Goal: Task Accomplishment & Management: Use online tool/utility

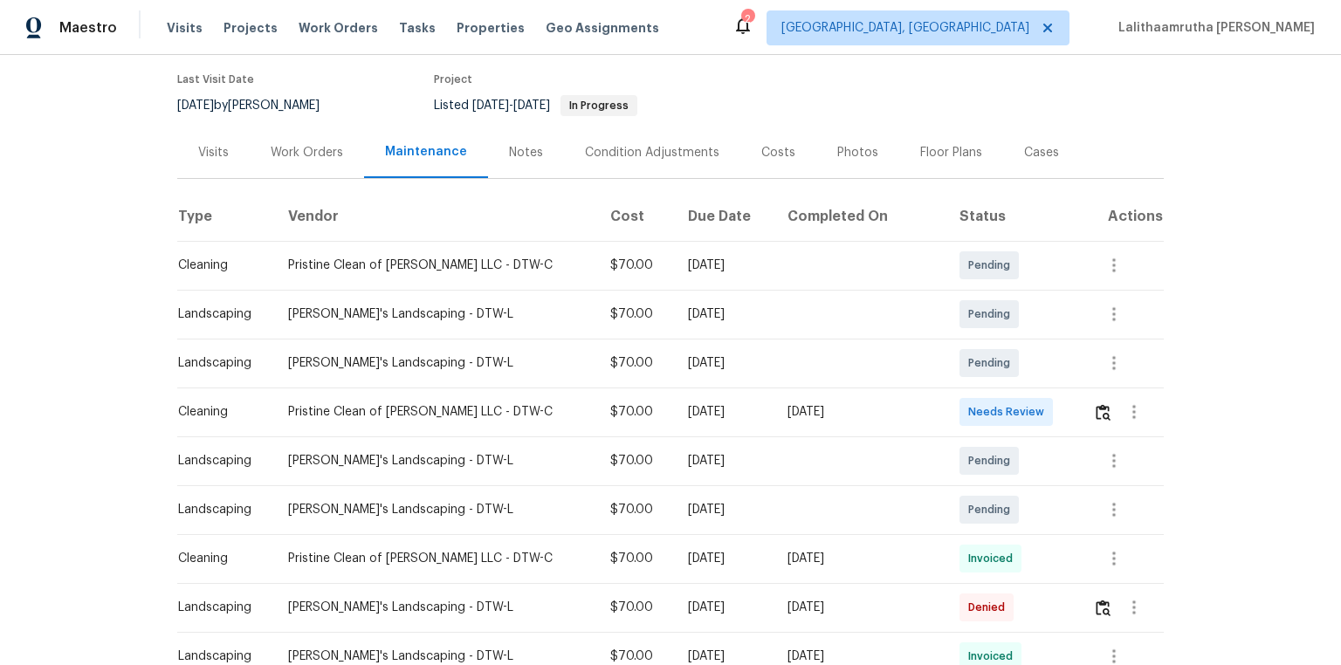
scroll to position [140, 0]
click at [953, 401] on button "button" at bounding box center [1103, 410] width 20 height 42
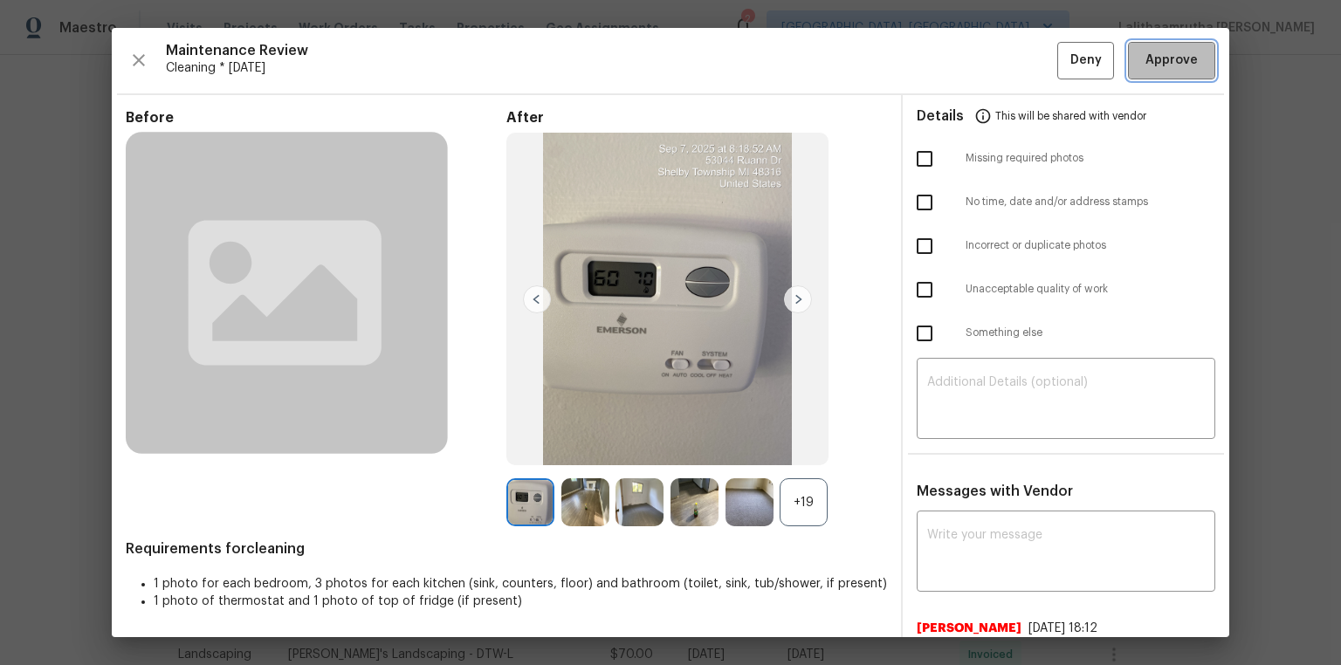
click at [953, 68] on span "Approve" at bounding box center [1171, 61] width 52 height 22
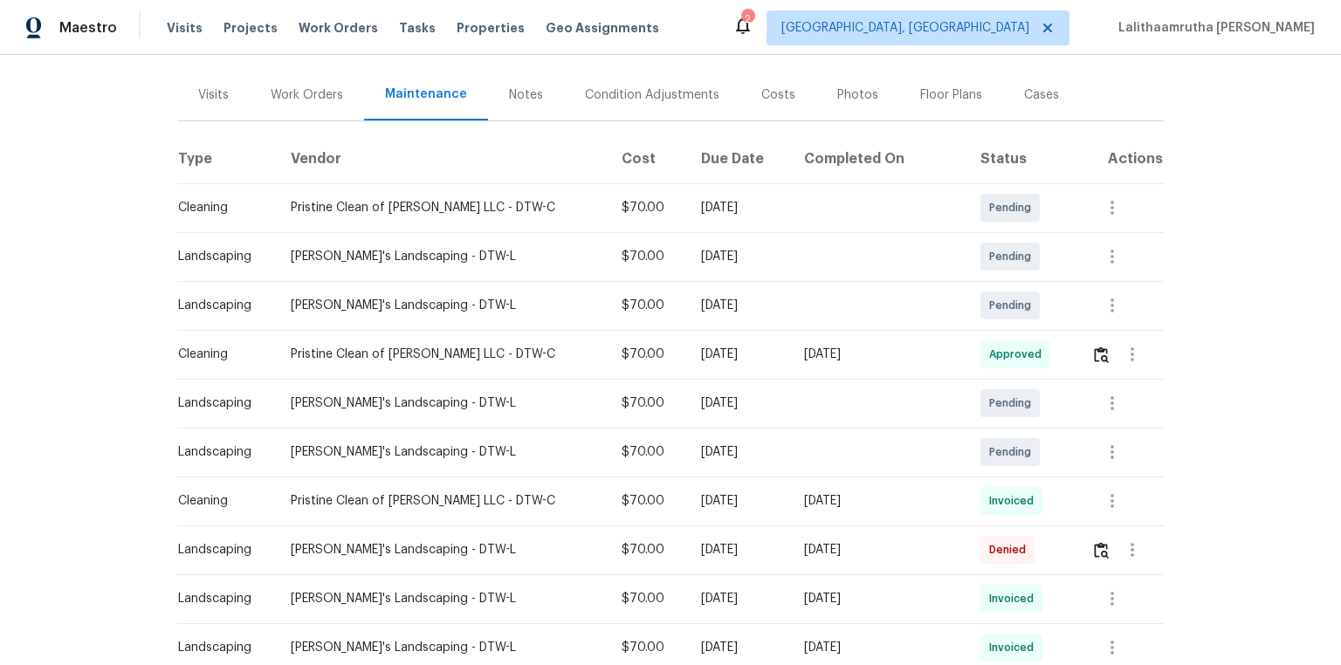
scroll to position [210, 0]
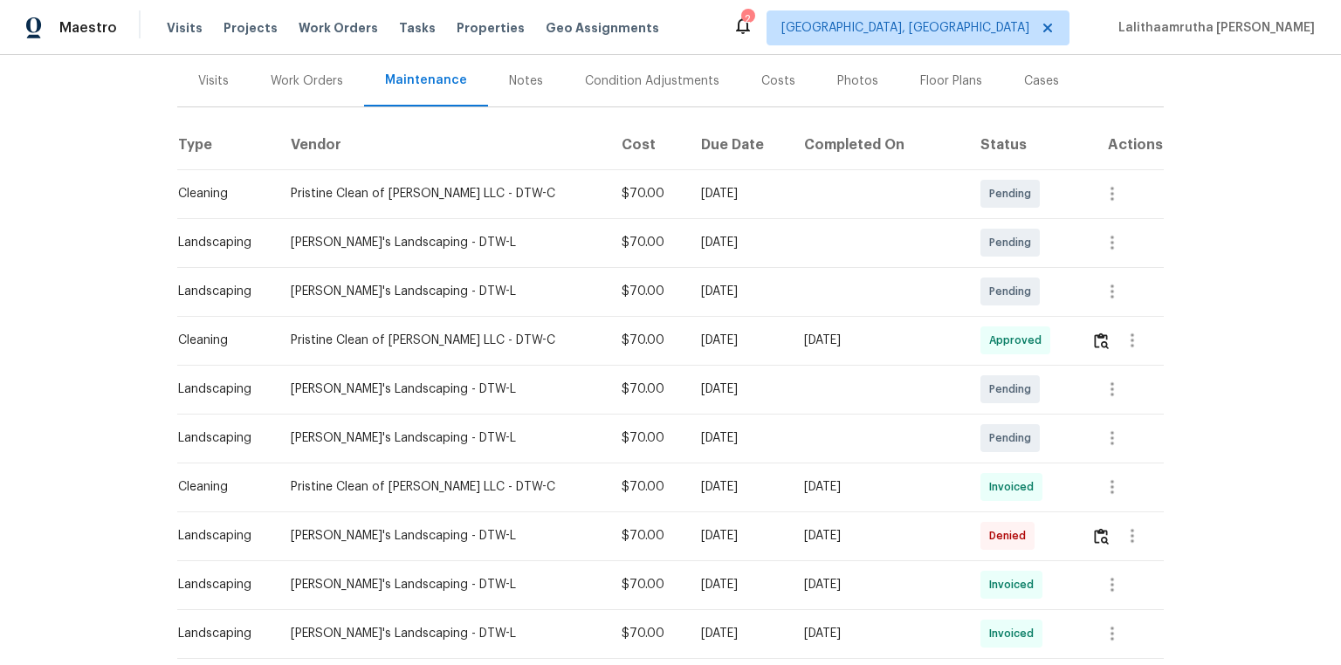
click at [953, 5] on div "Maestro Visits Projects Work Orders Tasks Properties Geo Assignments 2 [GEOGRAP…" at bounding box center [670, 27] width 1341 height 55
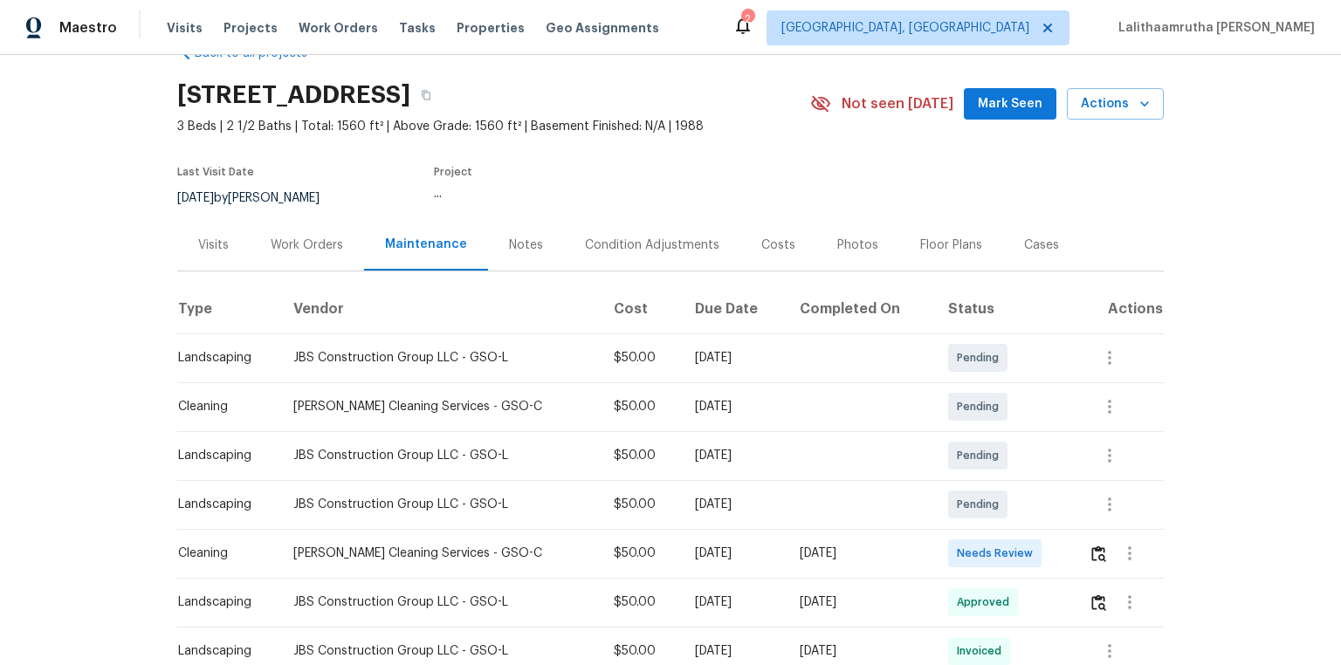
scroll to position [70, 0]
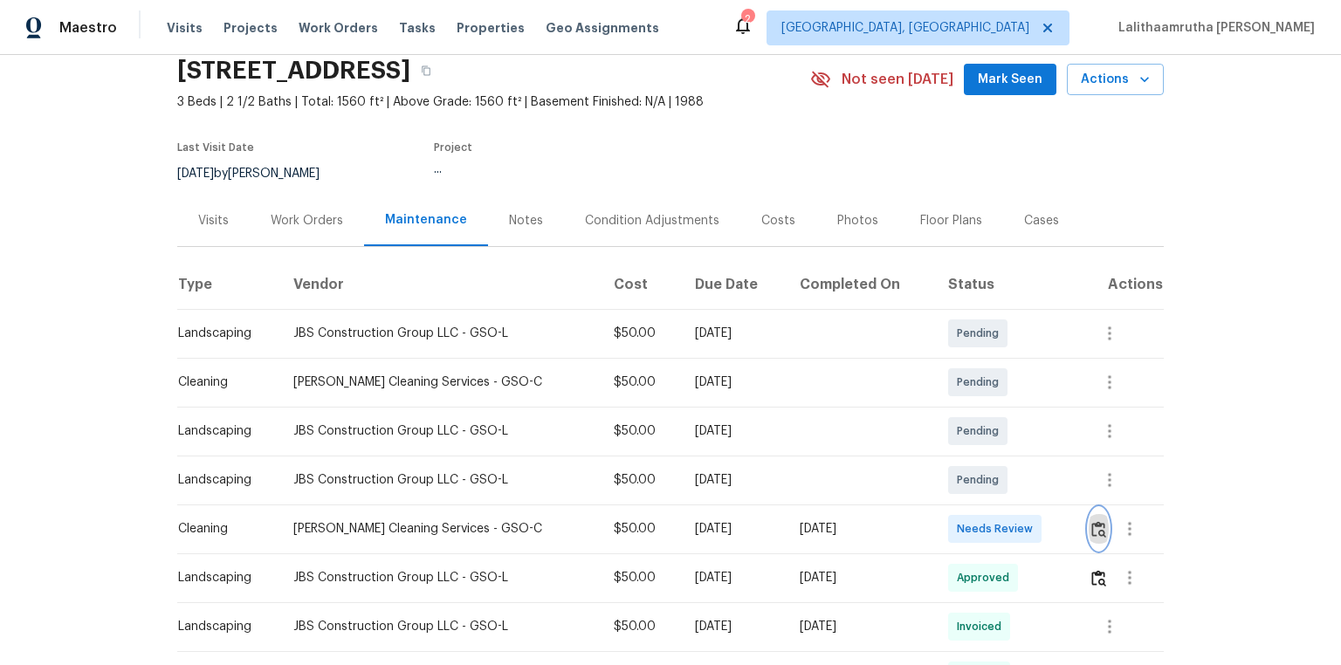
click at [953, 447] on img "button" at bounding box center [1098, 529] width 15 height 17
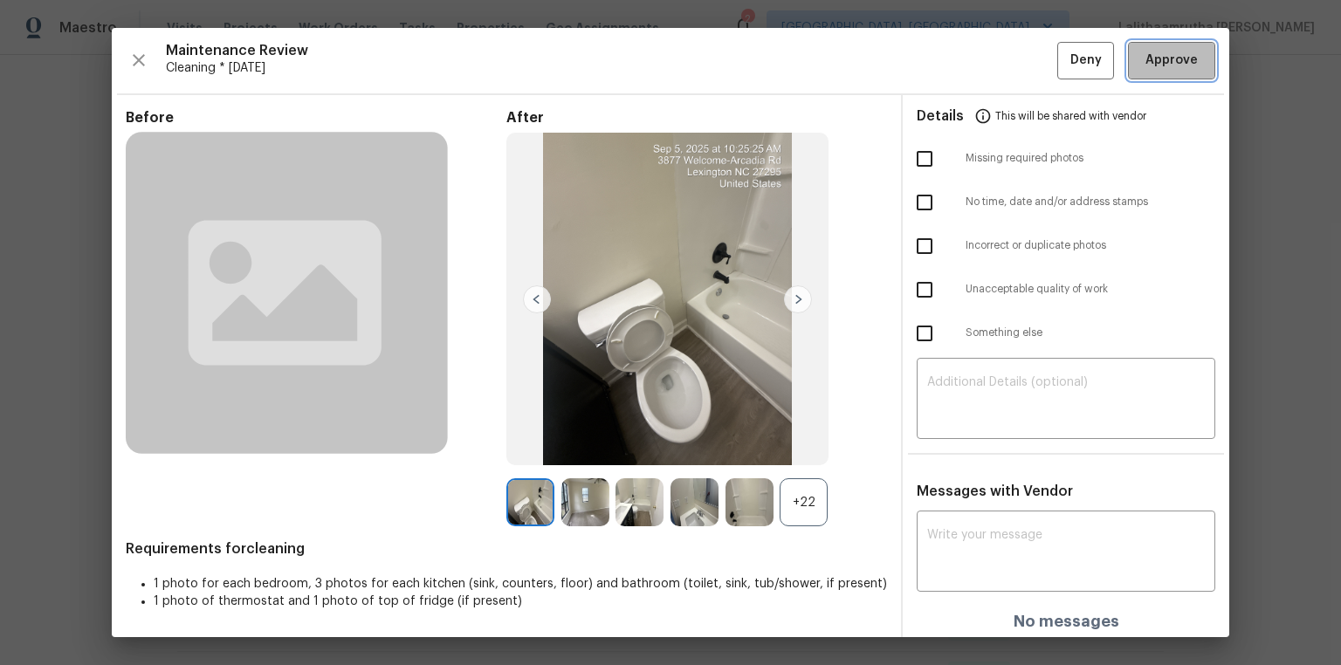
click at [953, 47] on button "Approve" at bounding box center [1171, 61] width 87 height 38
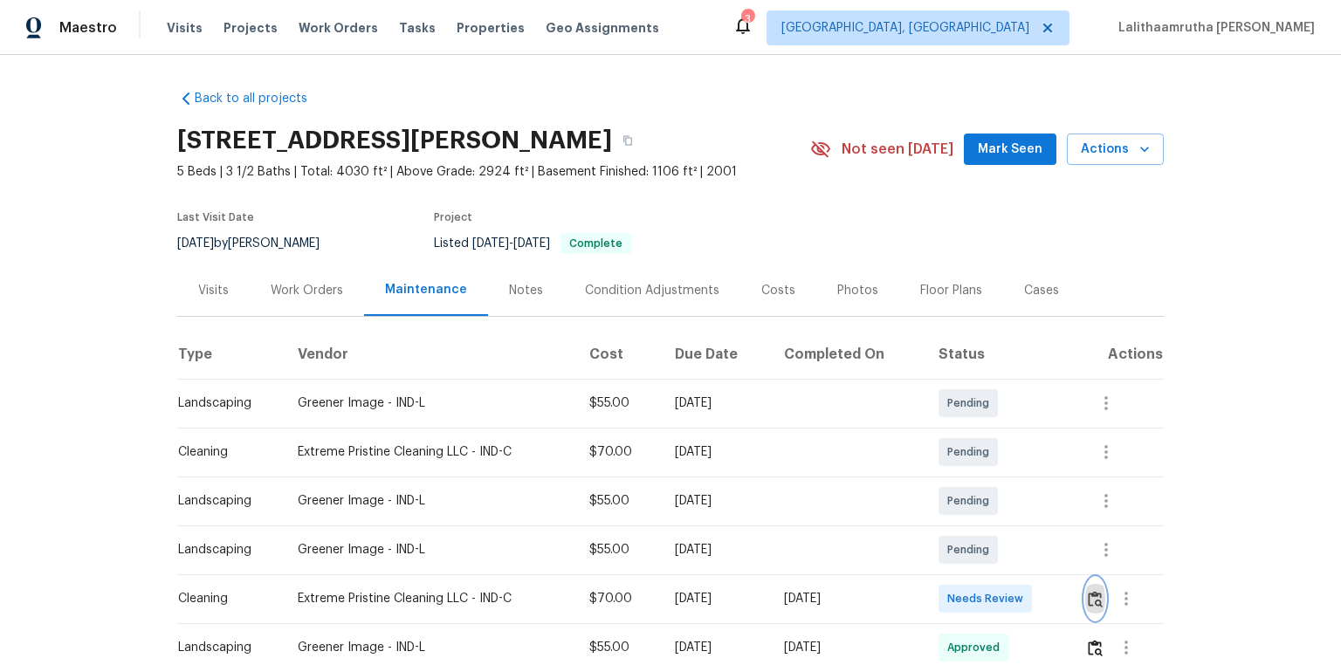
click at [953, 447] on img "button" at bounding box center [1095, 599] width 15 height 17
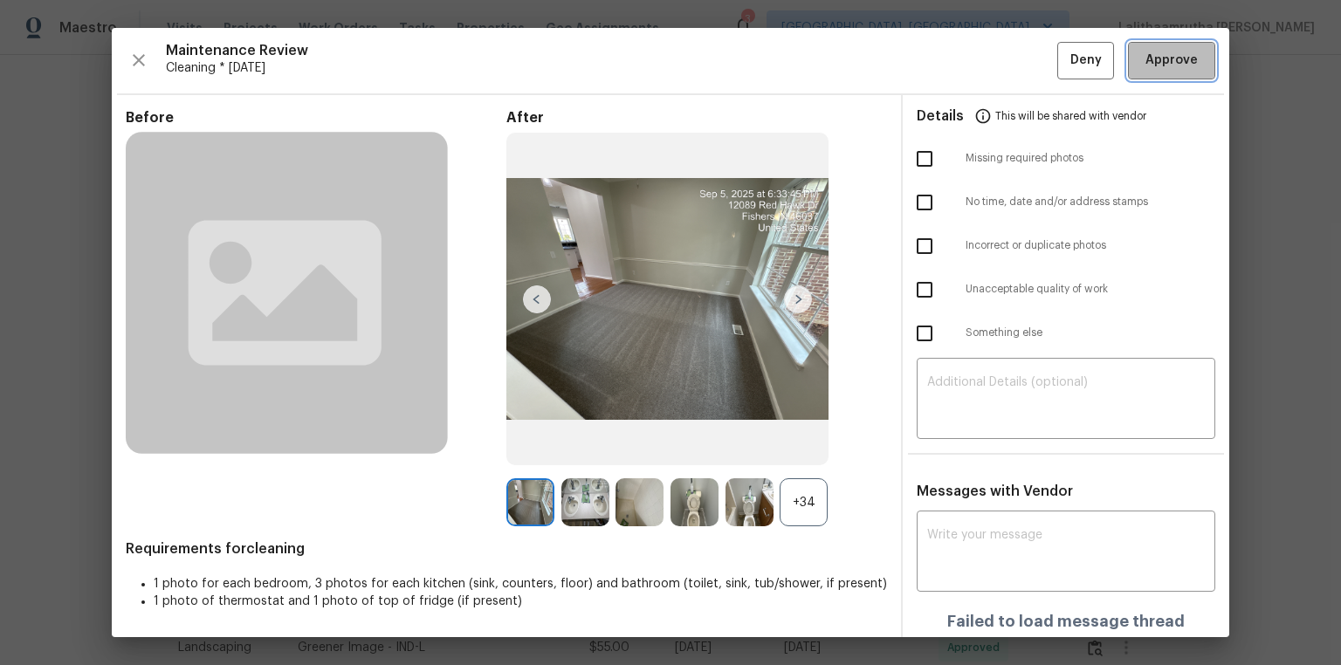
click at [953, 65] on span "Approve" at bounding box center [1171, 61] width 52 height 22
